Goal: Find specific page/section: Find specific page/section

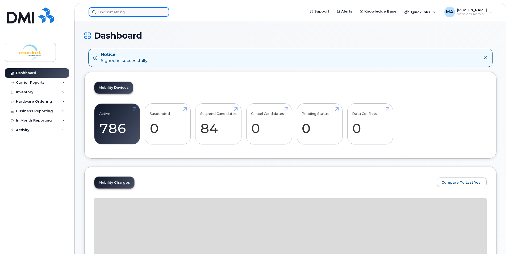
click at [103, 10] on input at bounding box center [129, 12] width 81 height 10
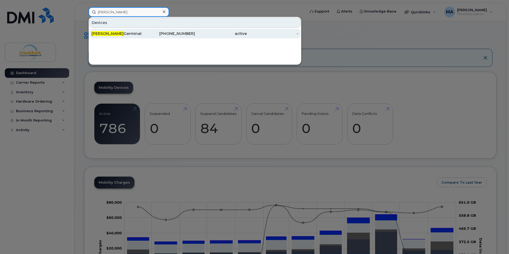
type input "[PERSON_NAME]"
click at [112, 35] on div "[PERSON_NAME]" at bounding box center [118, 33] width 52 height 5
